Goal: Register for event/course

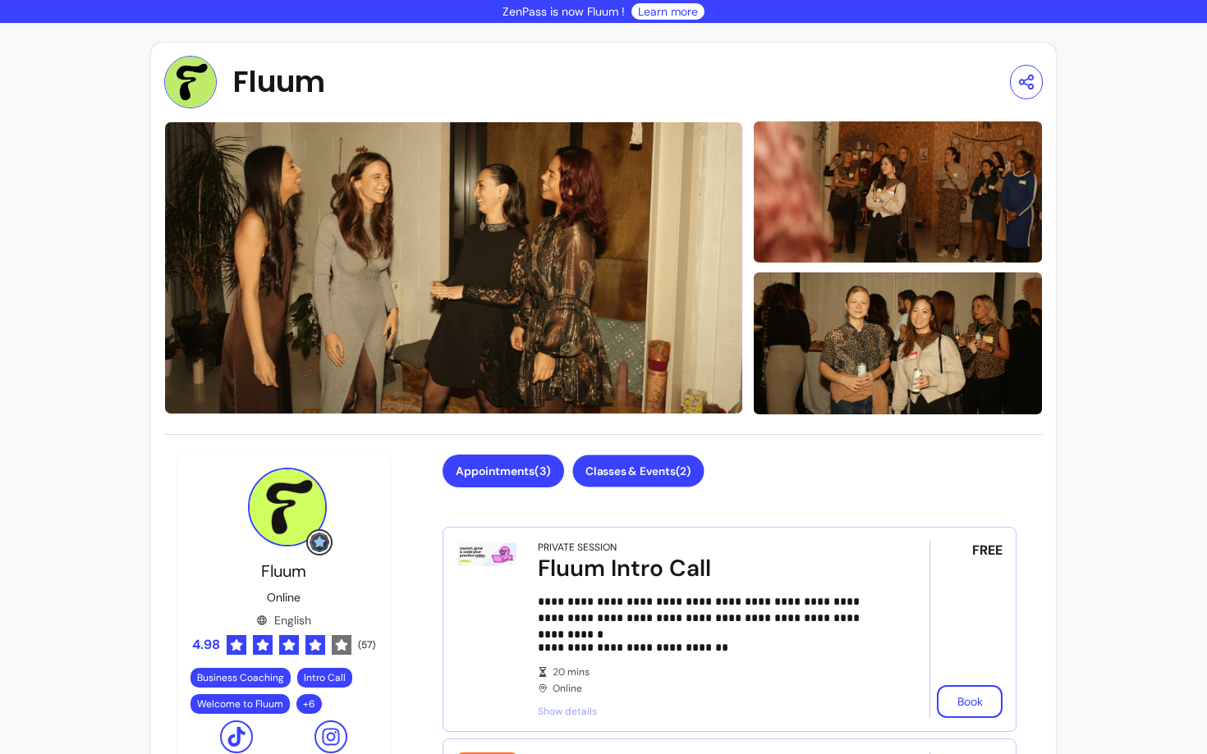
click at [661, 482] on button "Classes & Events ( 2 )" at bounding box center [638, 471] width 131 height 32
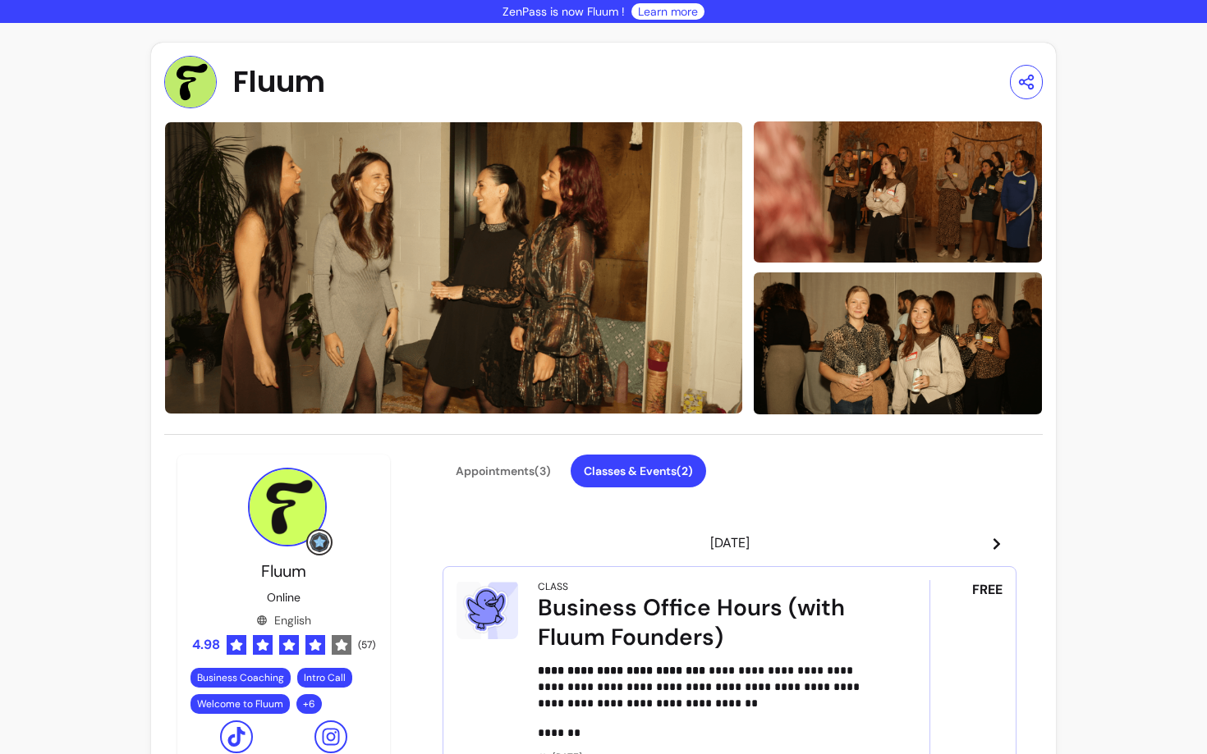
scroll to position [152, 0]
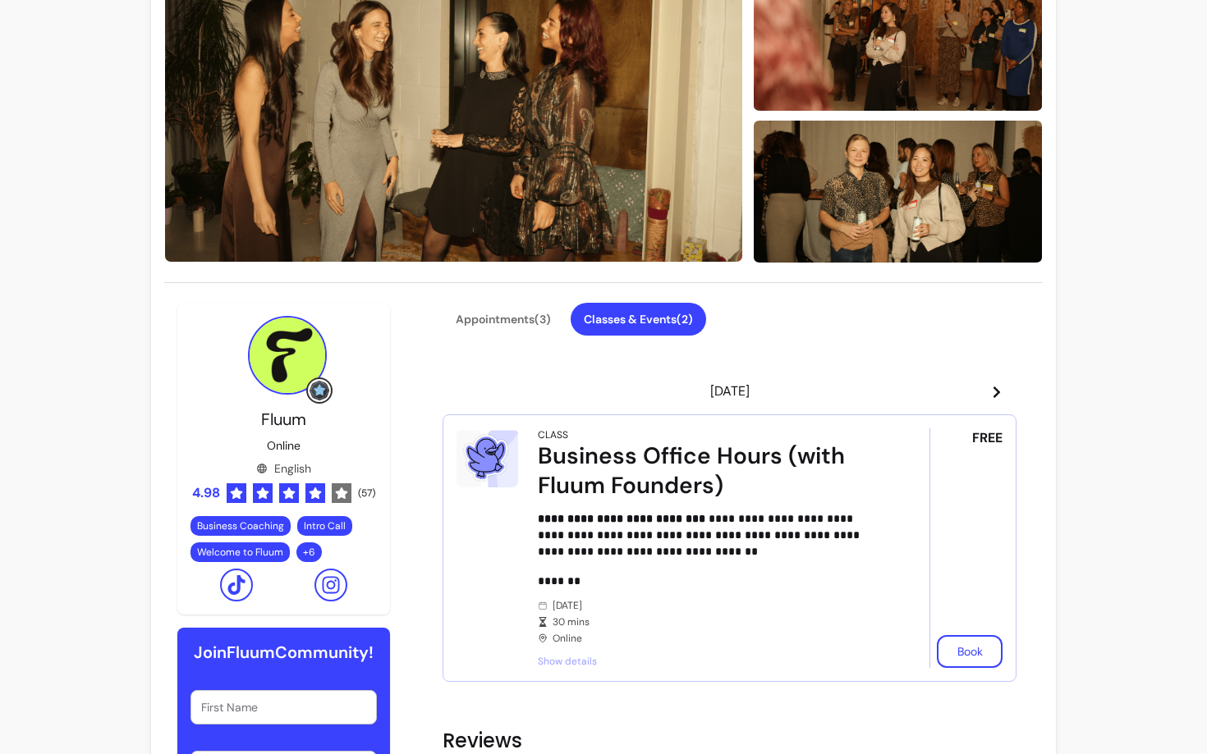
click at [1001, 387] on icon at bounding box center [996, 392] width 13 height 13
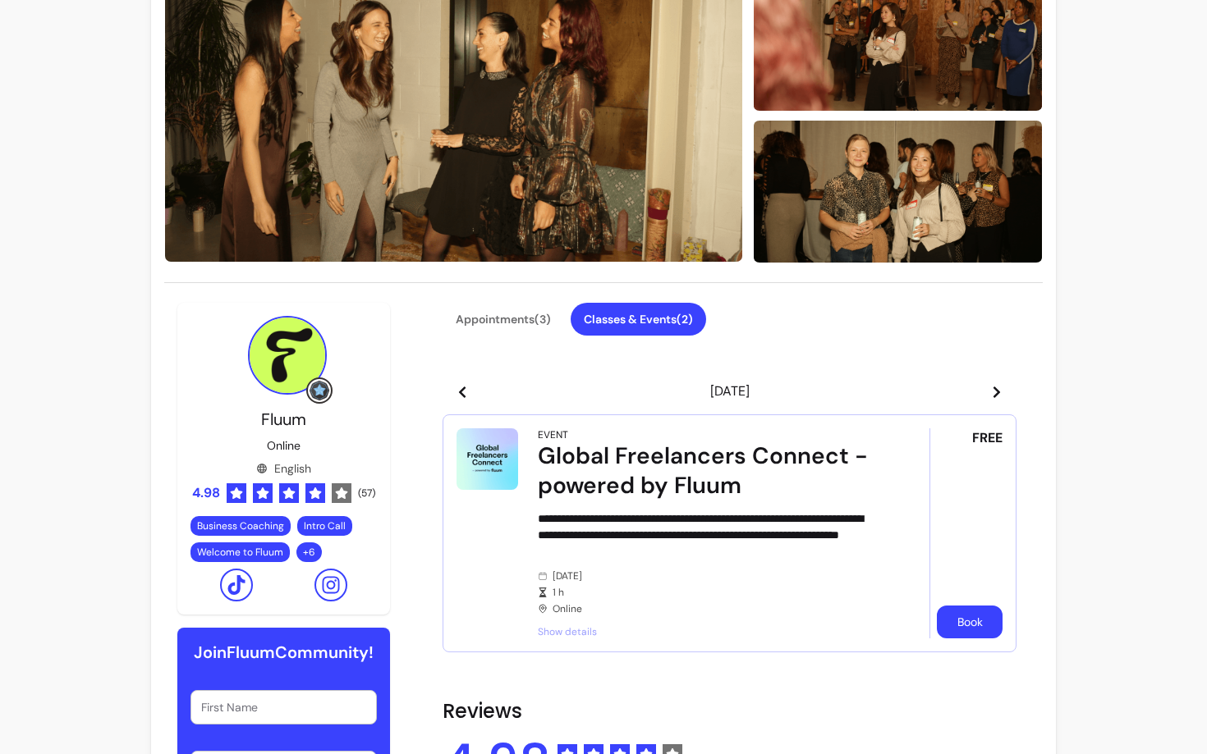
click at [964, 633] on button "Book" at bounding box center [970, 622] width 66 height 33
